Goal: Task Accomplishment & Management: Complete application form

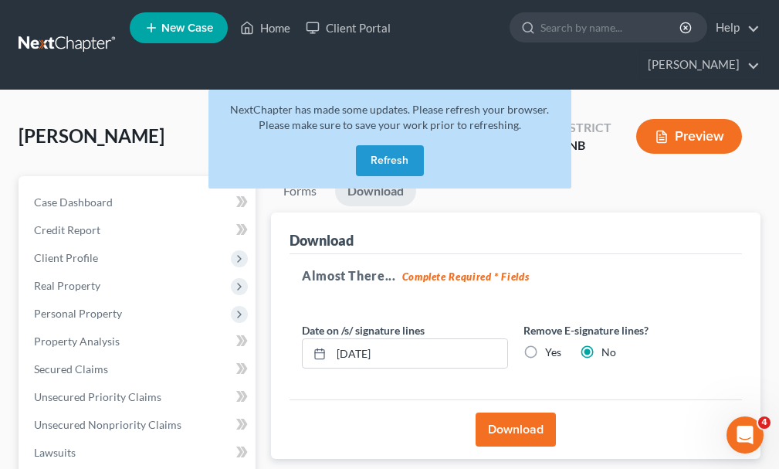
click at [378, 145] on button "Refresh" at bounding box center [390, 160] width 68 height 31
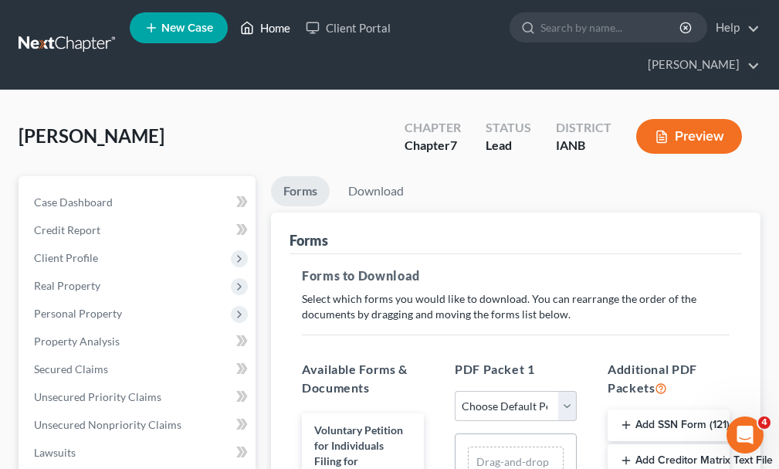
click at [276, 31] on link "Home" at bounding box center [265, 28] width 66 height 28
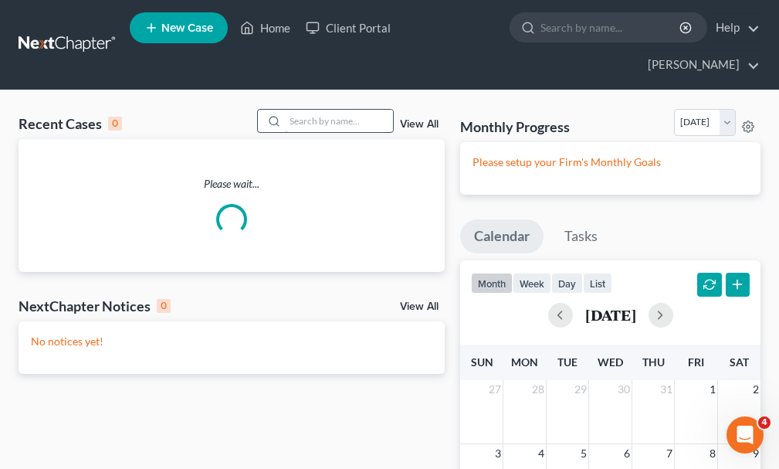
click at [317, 110] on input "search" at bounding box center [339, 121] width 108 height 22
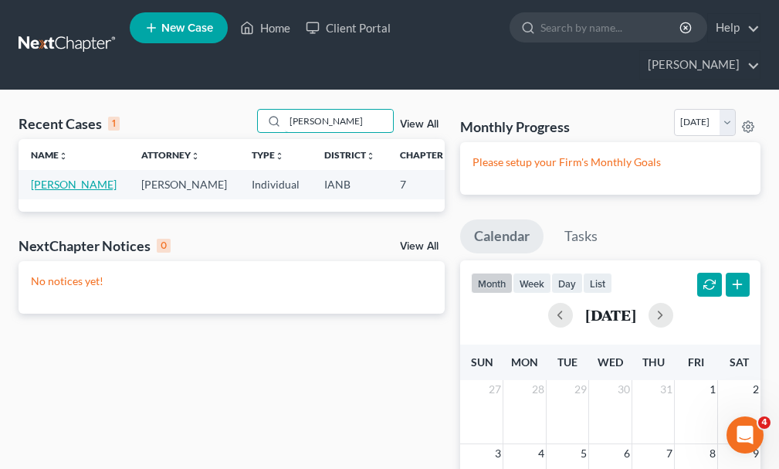
type input "ericson"
click at [46, 178] on link "Ericson, Angela" at bounding box center [74, 184] width 86 height 13
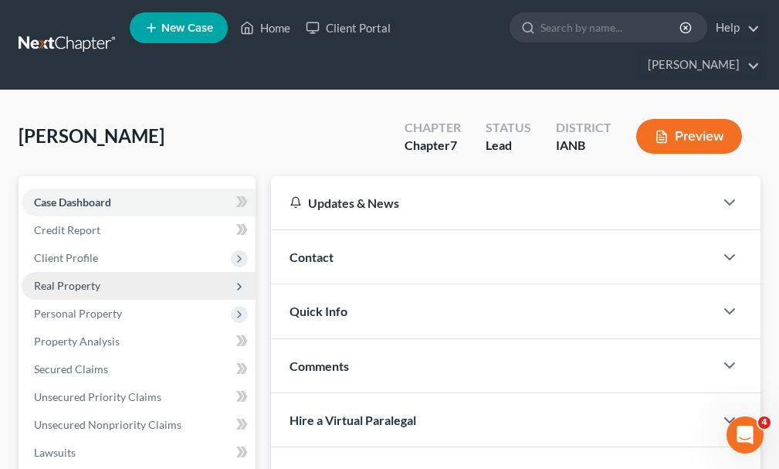
scroll to position [309, 0]
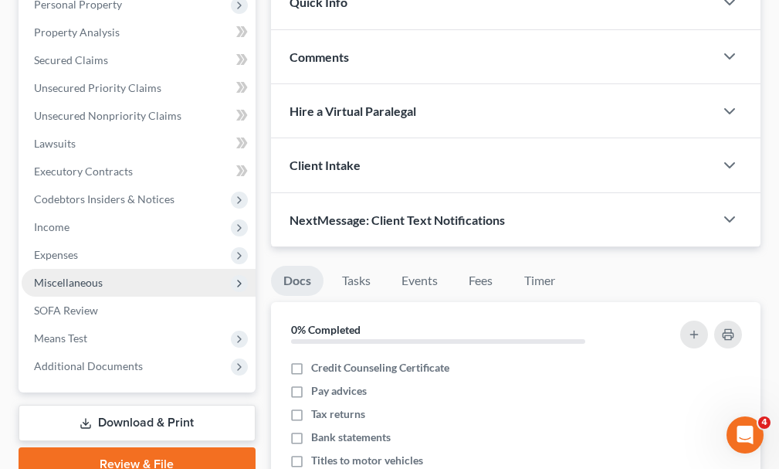
click at [69, 276] on span "Miscellaneous" at bounding box center [68, 282] width 69 height 13
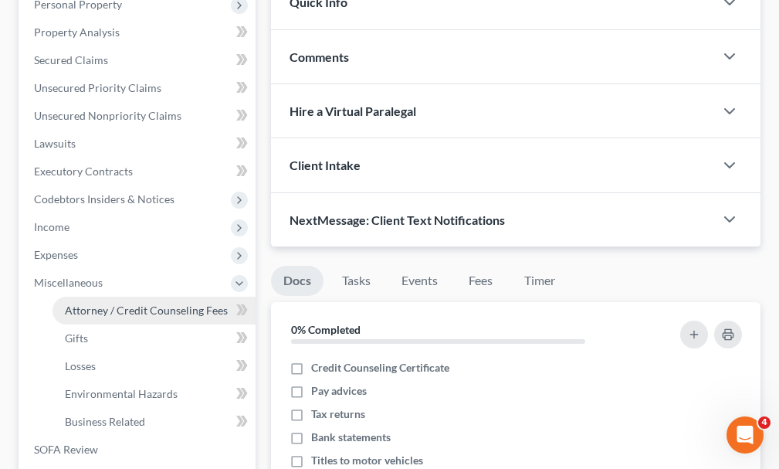
click at [91, 297] on link "Attorney / Credit Counseling Fees" at bounding box center [154, 311] width 203 height 28
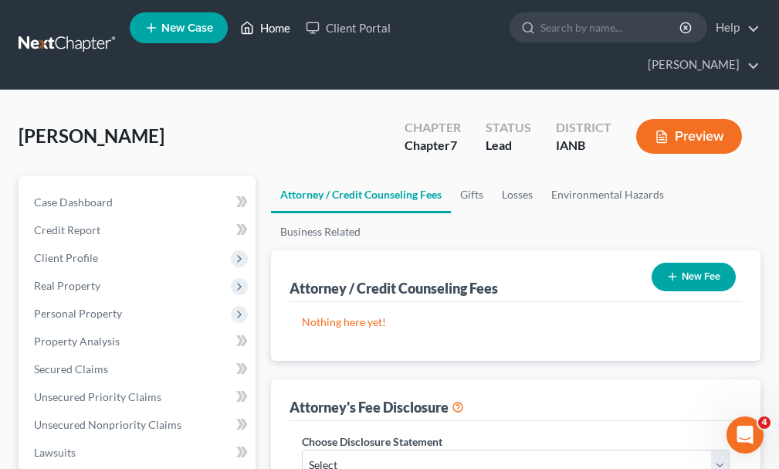
click at [277, 22] on link "Home" at bounding box center [265, 28] width 66 height 28
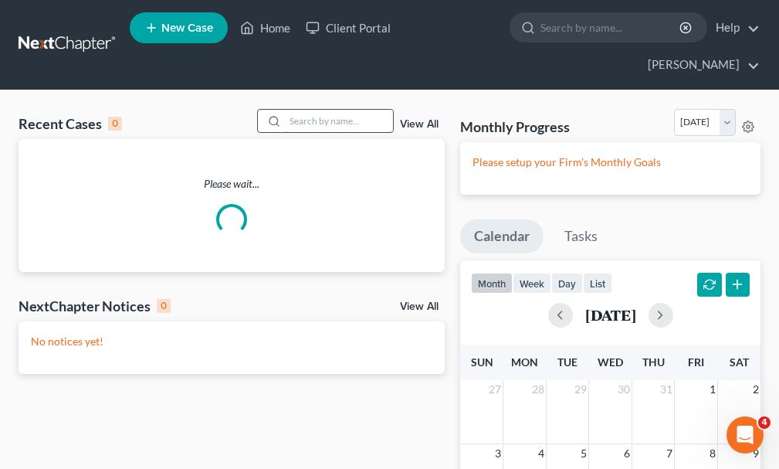
click at [322, 110] on input "search" at bounding box center [339, 121] width 108 height 22
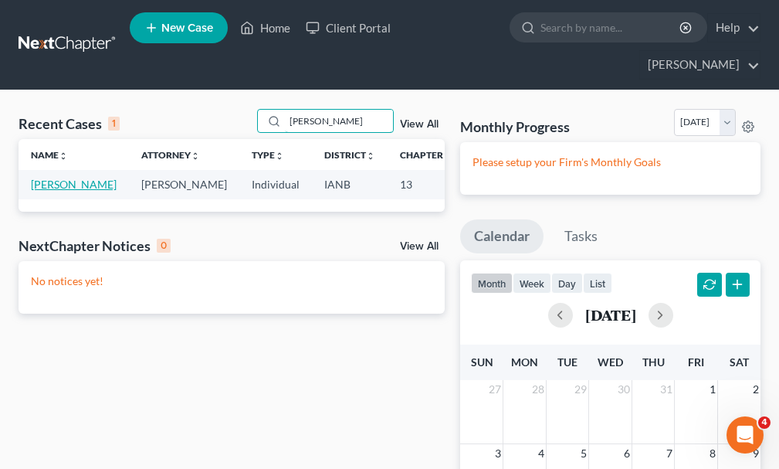
type input "moran"
click at [54, 178] on link "Moran, Mandria" at bounding box center [74, 184] width 86 height 13
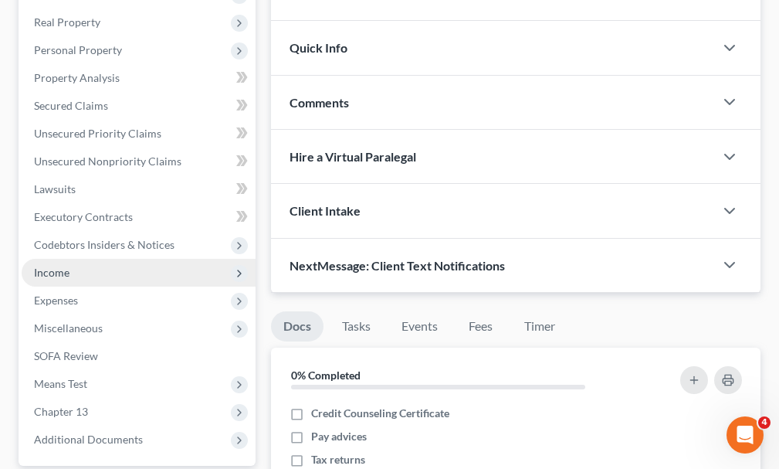
scroll to position [463, 0]
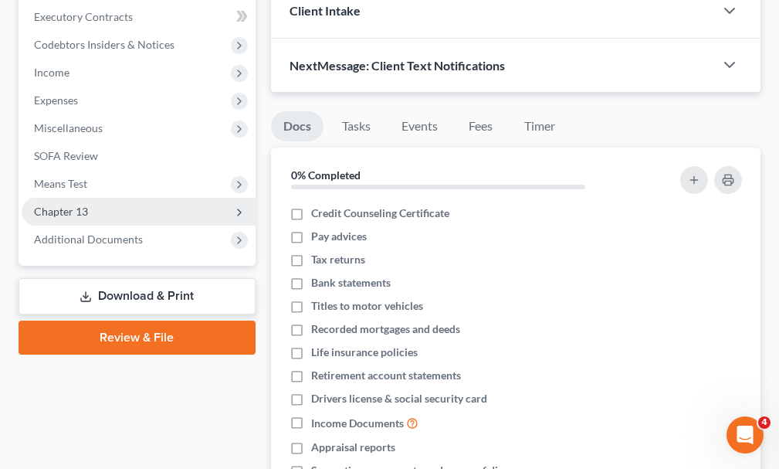
click at [47, 205] on span "Chapter 13" at bounding box center [61, 211] width 54 height 13
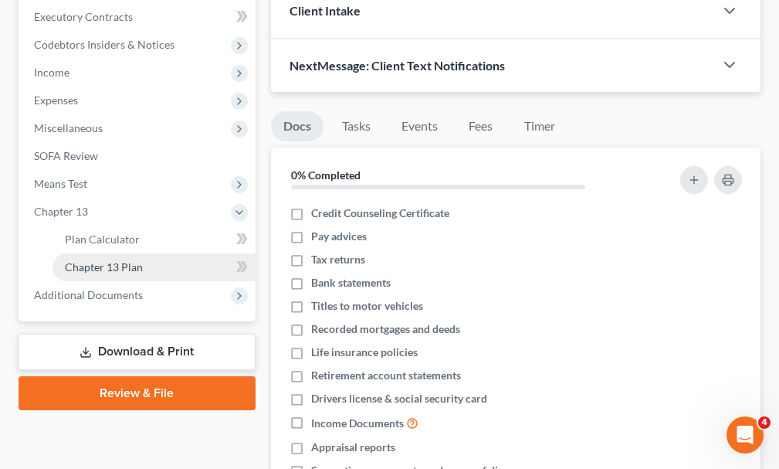
click at [87, 260] on span "Chapter 13 Plan" at bounding box center [104, 266] width 78 height 13
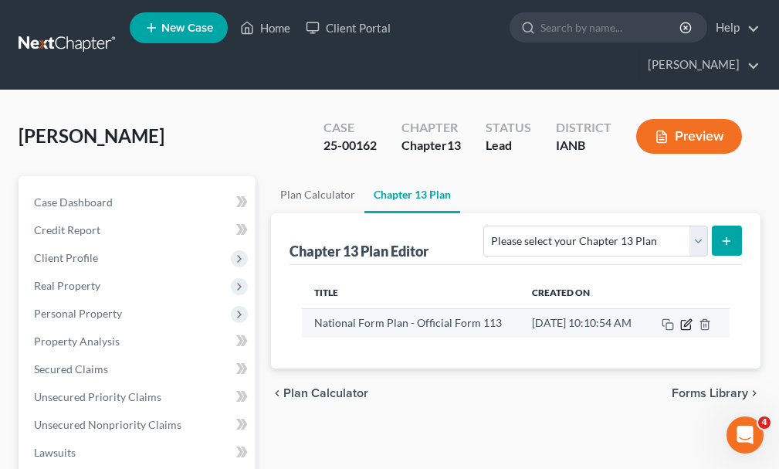
click at [693, 318] on icon "button" at bounding box center [686, 324] width 12 height 12
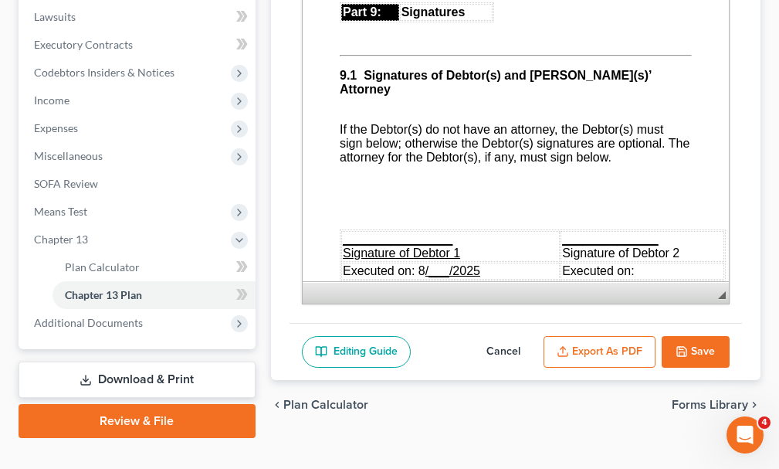
scroll to position [5638, 0]
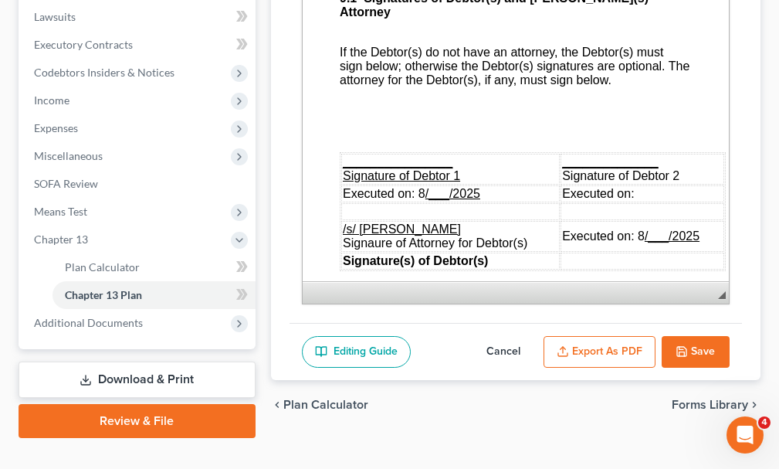
click at [386, 182] on span "________________ Signature of Debtor 1" at bounding box center [400, 168] width 117 height 27
click at [432, 200] on u "/___/2025" at bounding box center [452, 193] width 55 height 13
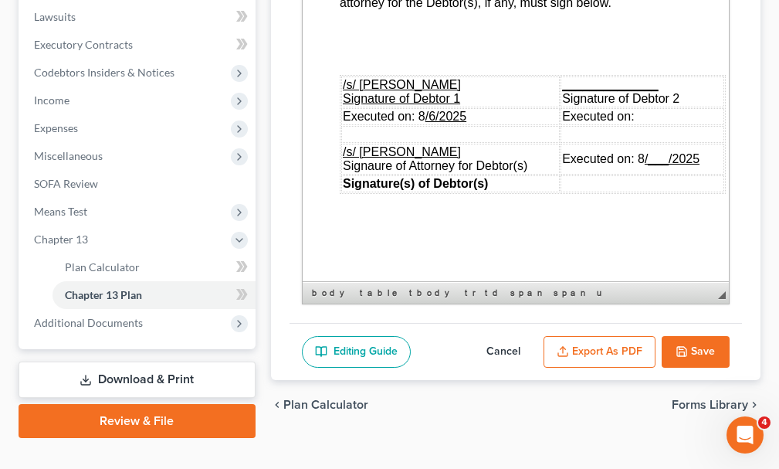
click at [653, 165] on u "/___/2025" at bounding box center [671, 158] width 55 height 13
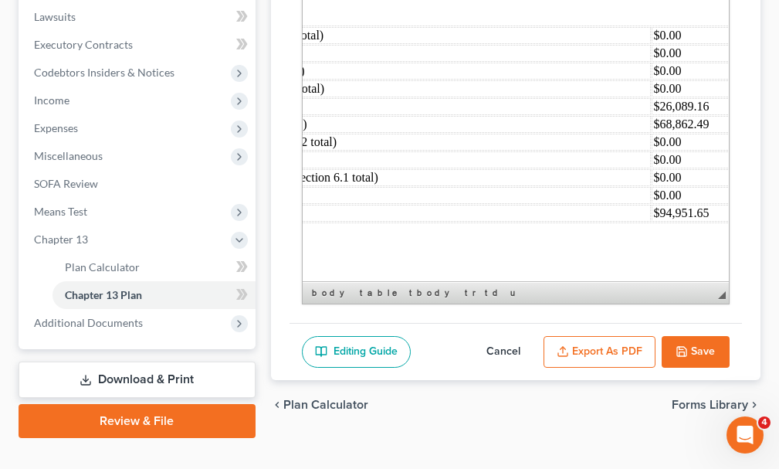
scroll to position [6366, 411]
click at [697, 336] on button "Save" at bounding box center [696, 352] width 68 height 32
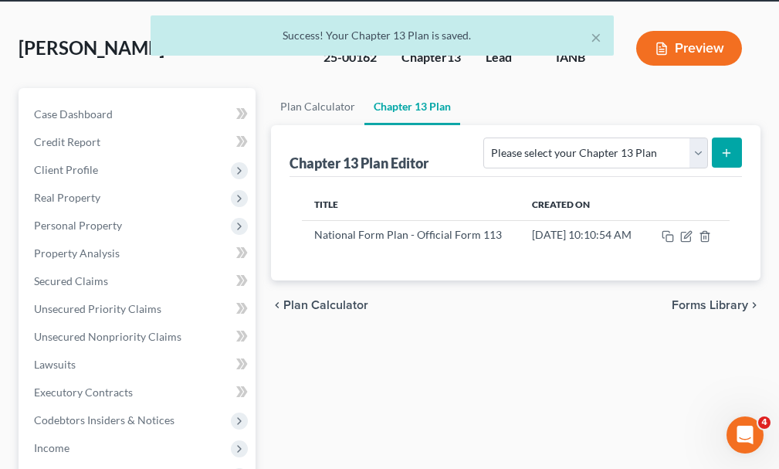
scroll to position [0, 0]
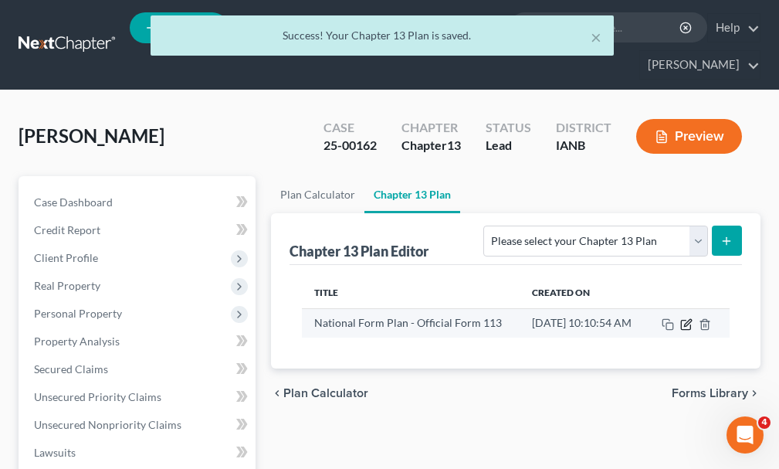
click at [693, 318] on icon "button" at bounding box center [686, 324] width 12 height 12
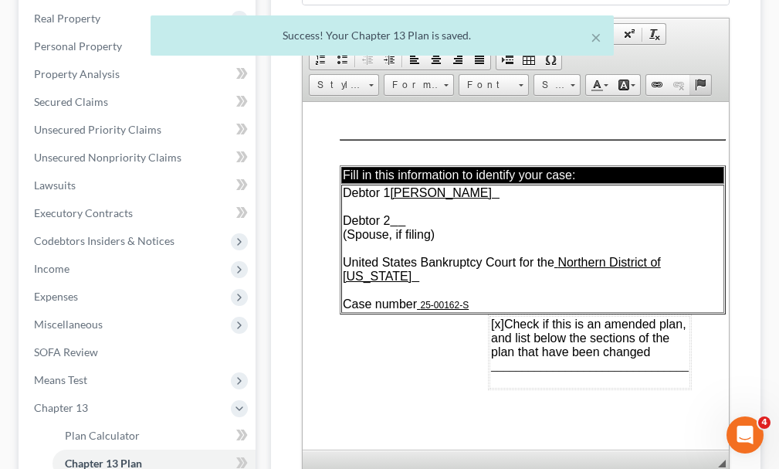
scroll to position [436, 0]
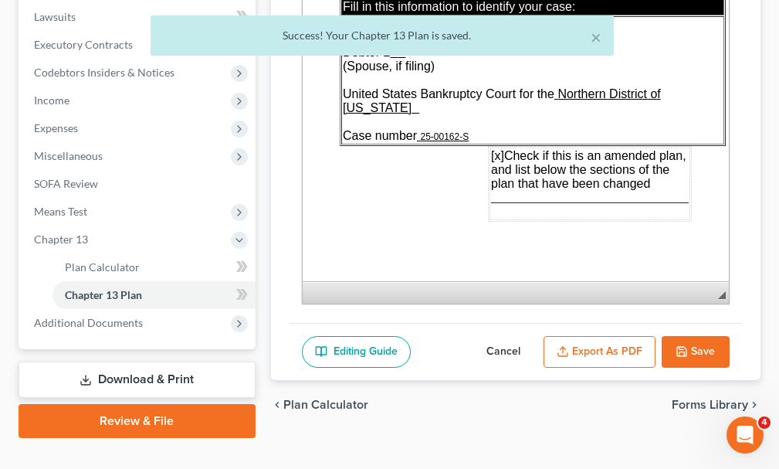
click at [595, 336] on button "Export as PDF" at bounding box center [600, 352] width 112 height 32
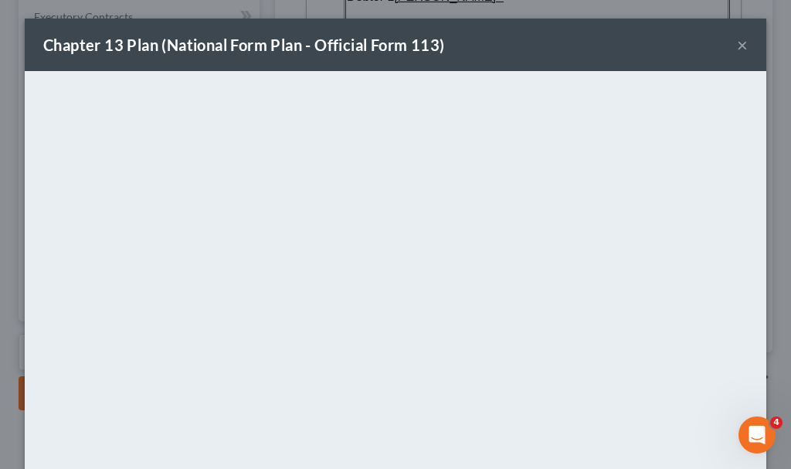
click at [738, 41] on button "×" at bounding box center [742, 45] width 11 height 19
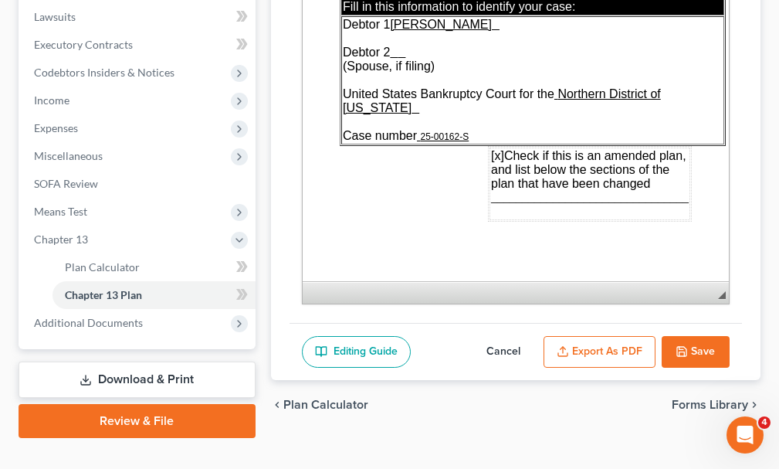
scroll to position [0, 0]
